Goal: Transaction & Acquisition: Purchase product/service

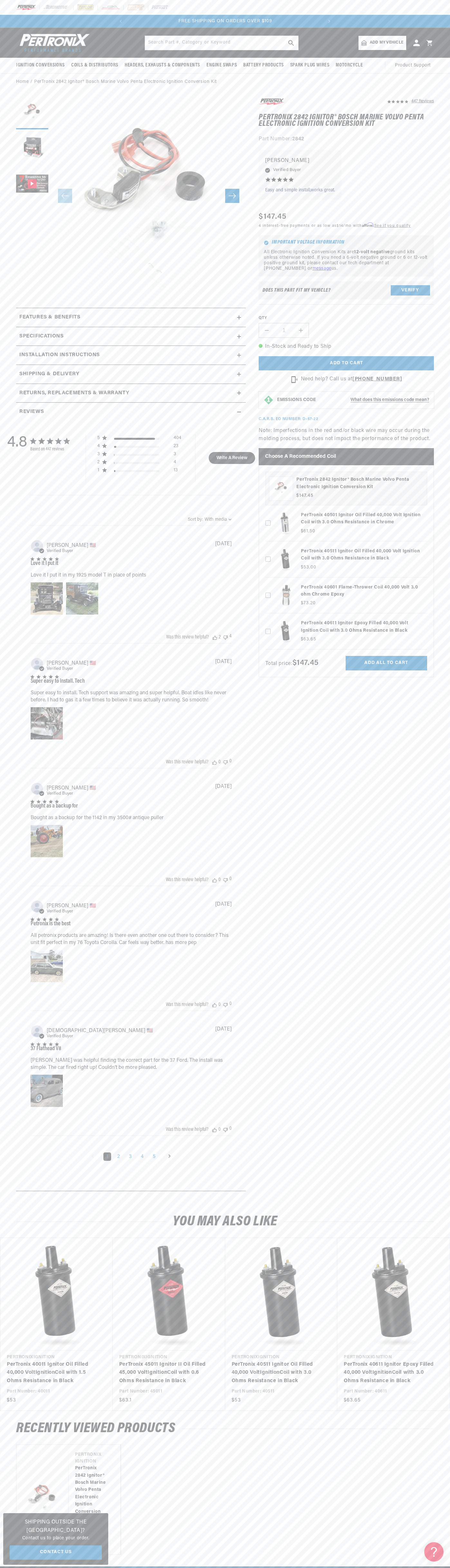
scroll to position [0, 196]
click at [359, 16] on slideshow-component "SHOP BEST SELLING IGNITION & EXHAUST FREE SHIPPING ON ORDERS OVER $109" at bounding box center [225, 21] width 450 height 13
click at [438, 383] on section "447 Reviews" at bounding box center [225, 646] width 450 height 1111
click at [103, 1567] on html "Skip to content Your cart Your cart is empty Get the right parts the first time…" at bounding box center [225, 784] width 450 height 1568
click at [75, 1469] on link "PerTronix 2842 Ignitor® Bosch Marine Volvo Penta Electronic Ignition Conversion…" at bounding box center [91, 1493] width 33 height 58
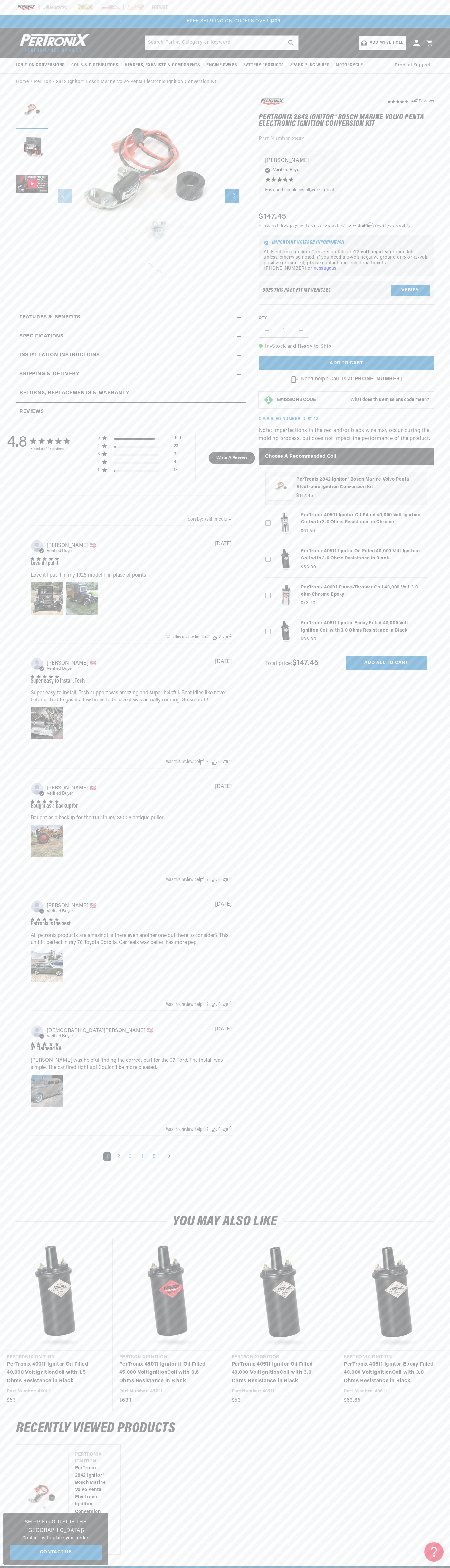
scroll to position [0, 196]
